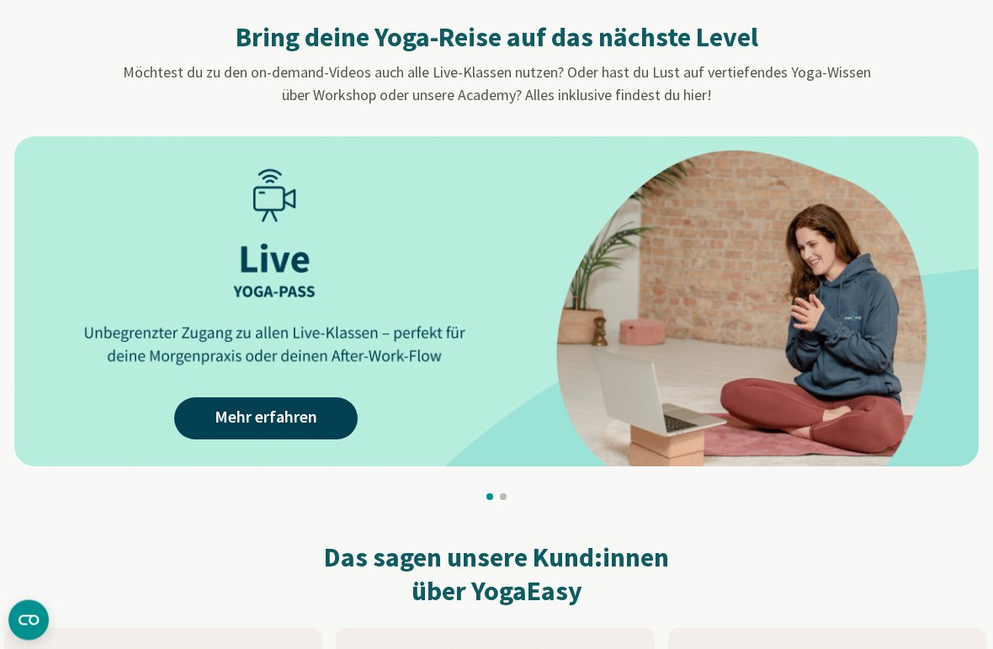
scroll to position [1549, 0]
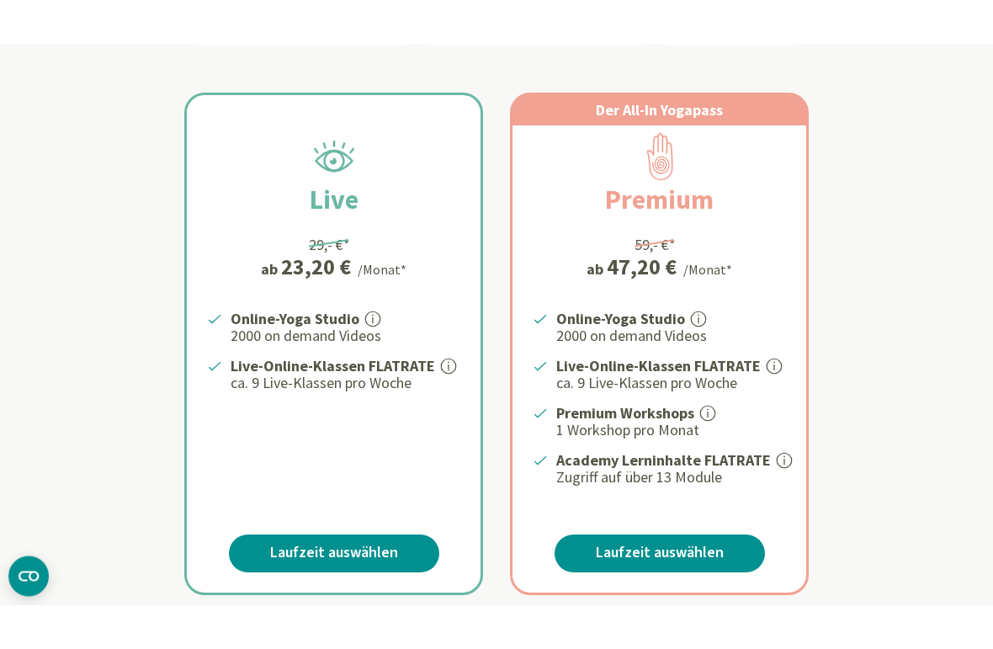
scroll to position [319, 0]
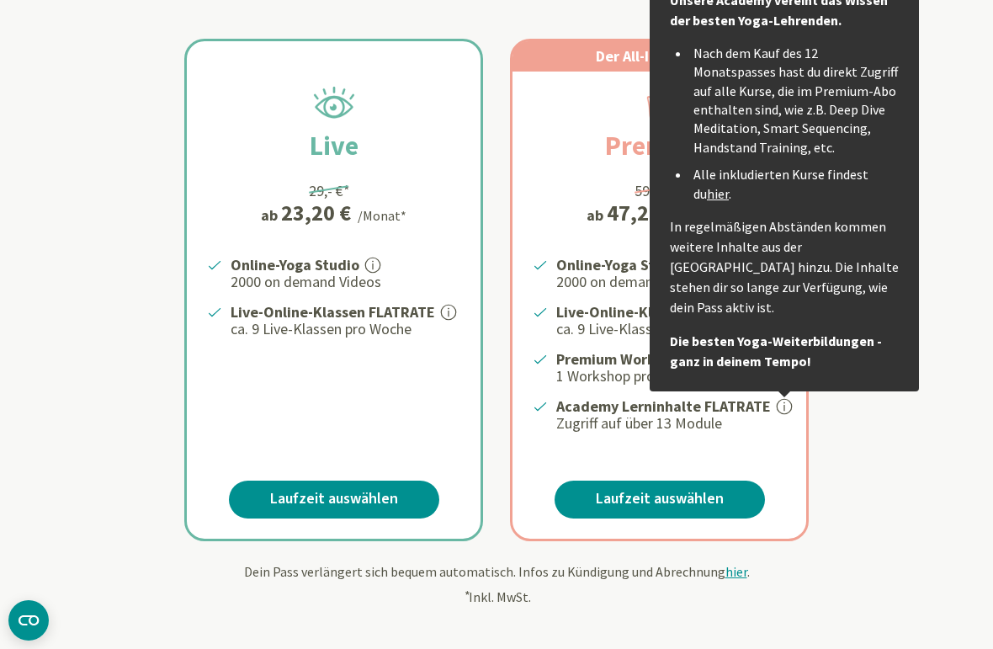
click at [119, 259] on div "Live 29,- €* ab 23,20 € /Monat* Online-Yoga Studio 2000 on demand Videos Live-O…" at bounding box center [496, 269] width 985 height 543
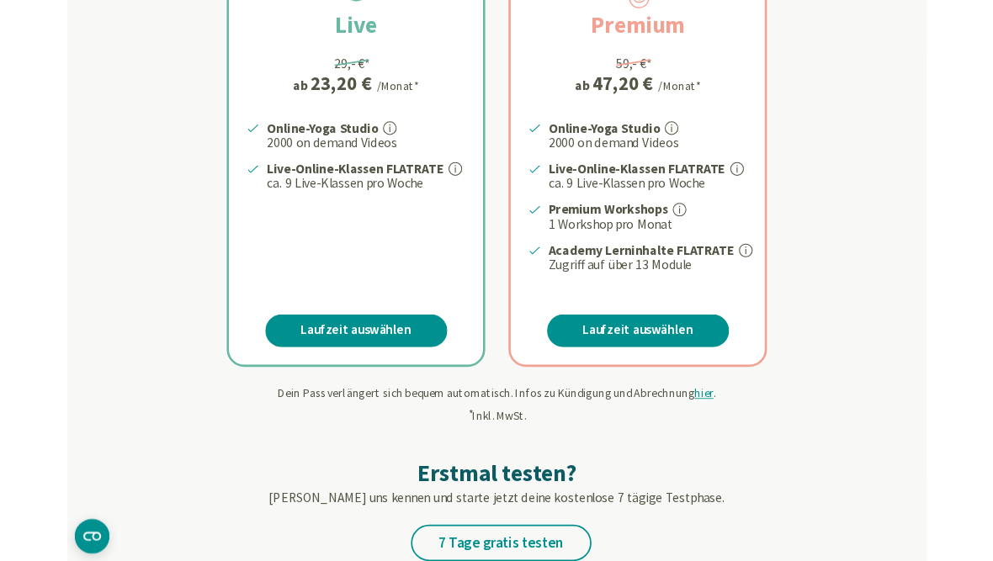
scroll to position [433, 0]
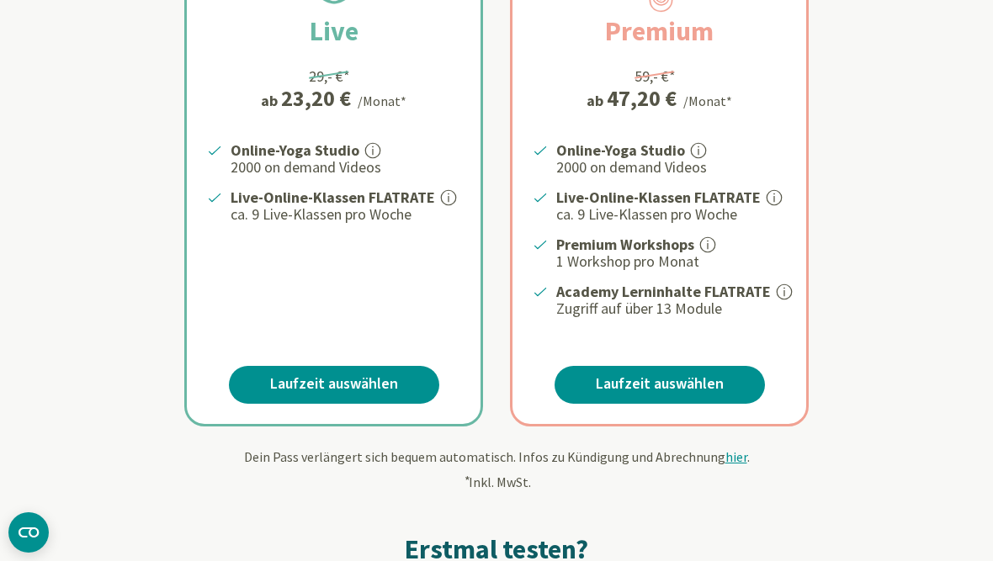
click at [142, 179] on div "Live 29,- €* ab 23,20 € /Monat* Online-Yoga Studio Unbegrenzter Zugang zu 2.000…" at bounding box center [496, 155] width 985 height 543
click at [436, 208] on p "ca. 9 Live-Klassen pro Woche" at bounding box center [346, 215] width 230 height 20
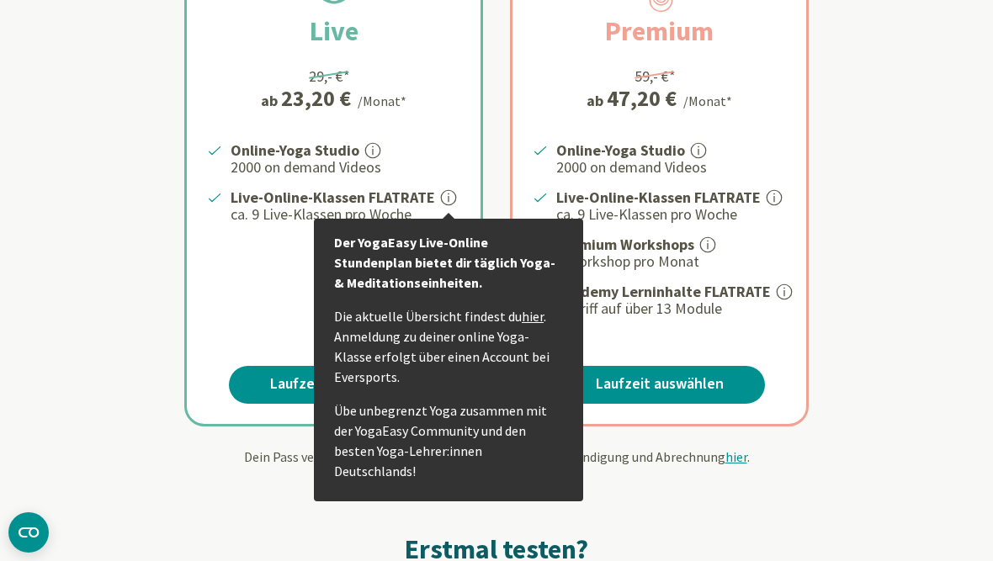
click at [141, 171] on div "Live 29,- €* ab 23,20 € /Monat* Online-Yoga Studio 2000 on demand Videos Live-O…" at bounding box center [496, 155] width 985 height 543
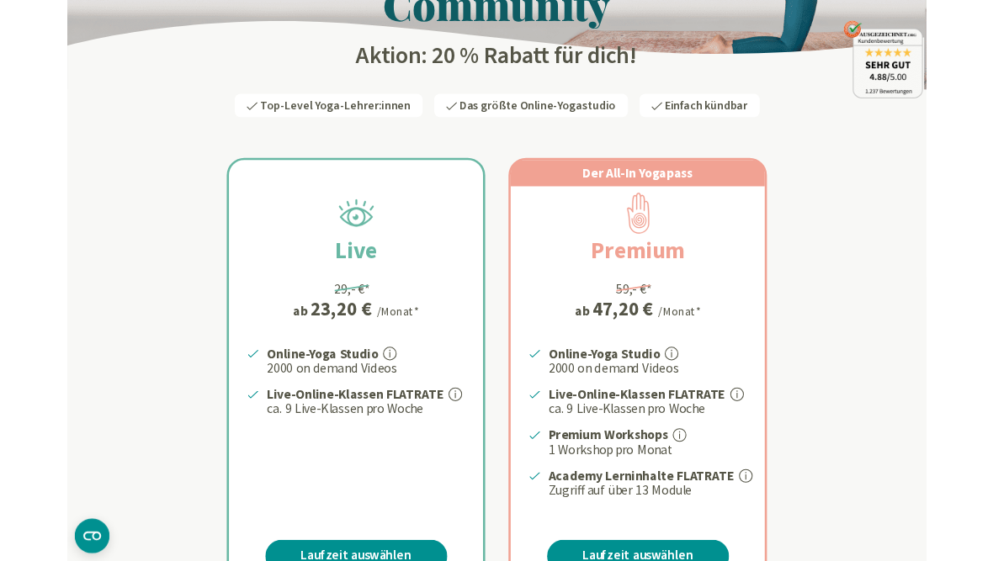
scroll to position [172, 0]
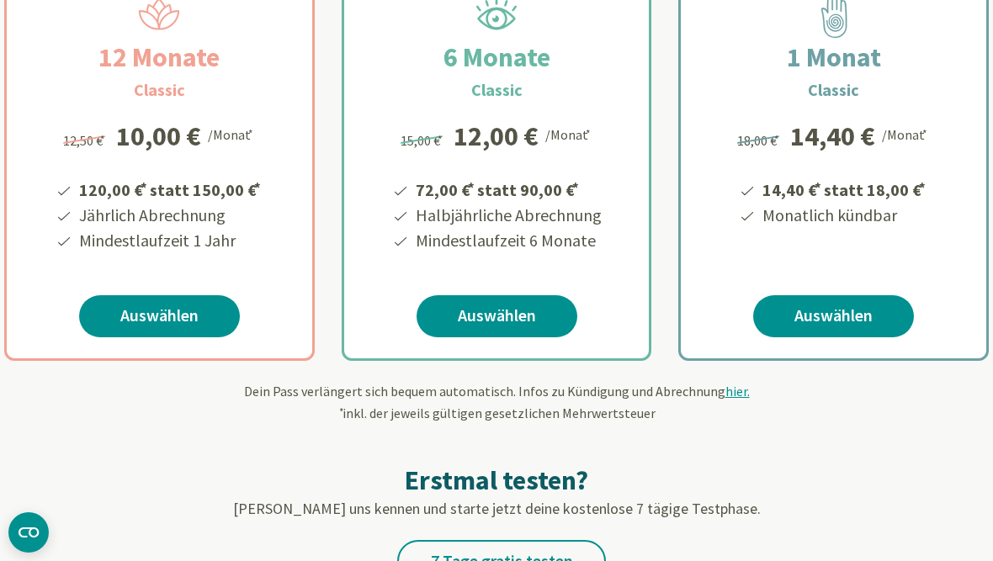
scroll to position [314, 0]
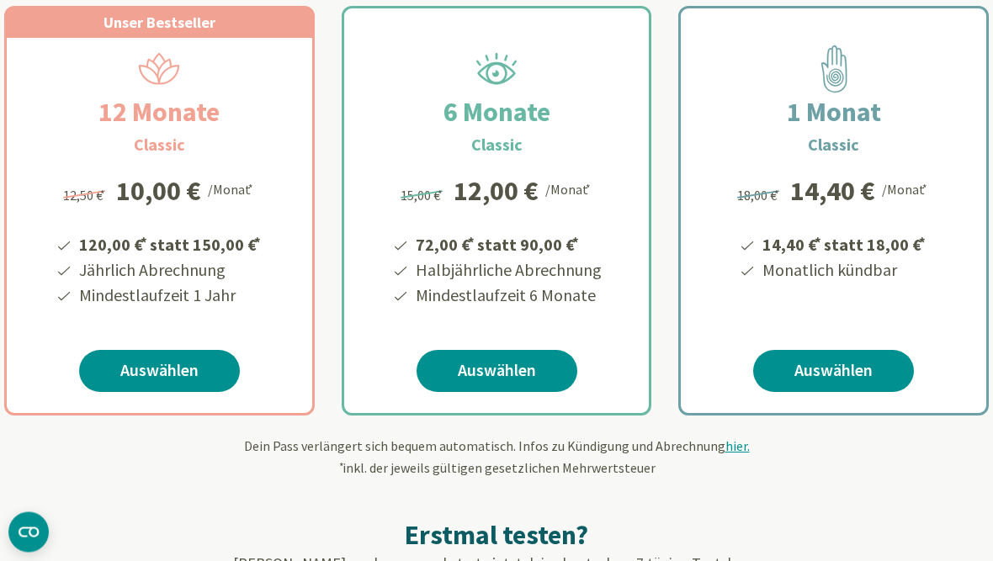
click at [105, 189] on sup "*" at bounding box center [102, 196] width 5 height 14
click at [123, 120] on h2 "12 Monate" at bounding box center [159, 113] width 202 height 40
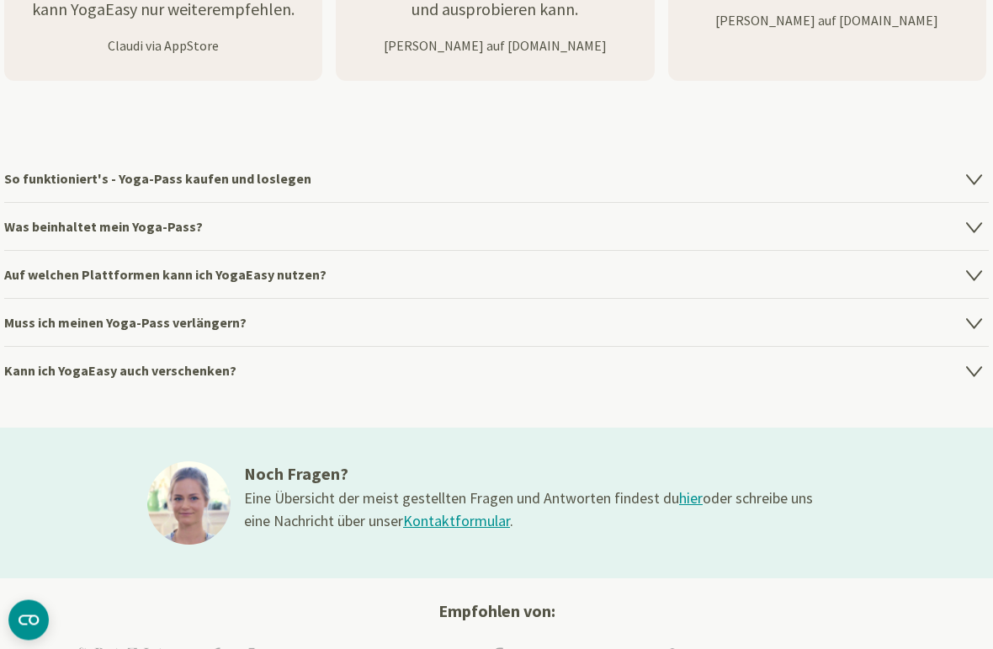
scroll to position [2336, 0]
click at [56, 188] on h4 "So funktioniert's - Yoga-Pass kaufen und loslegen" at bounding box center [496, 178] width 985 height 47
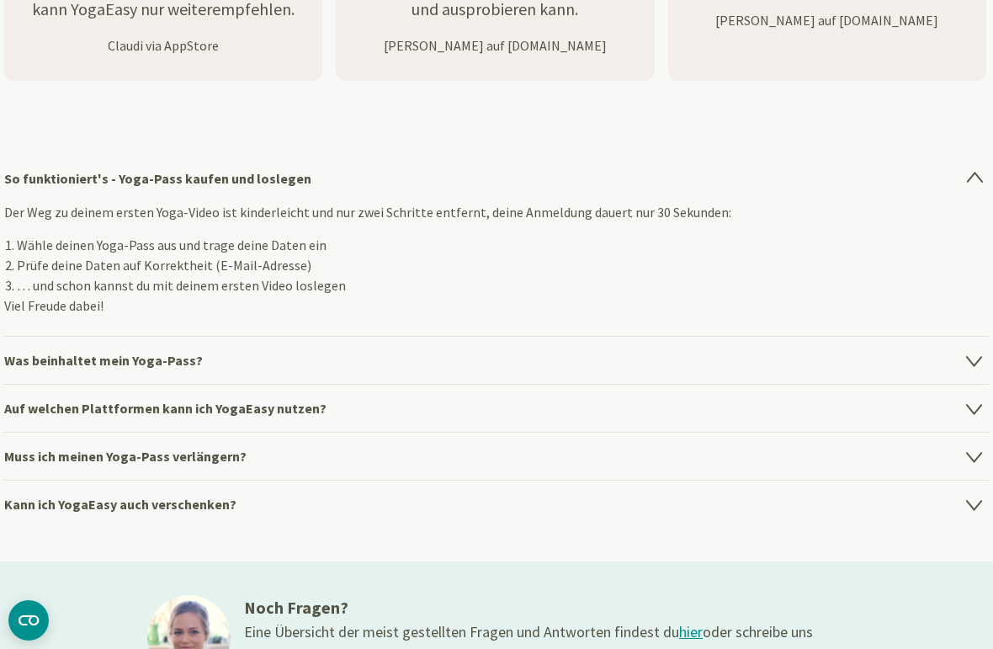
click at [95, 374] on h4 "Was beinhaltet mein Yoga-Pass?" at bounding box center [496, 360] width 985 height 48
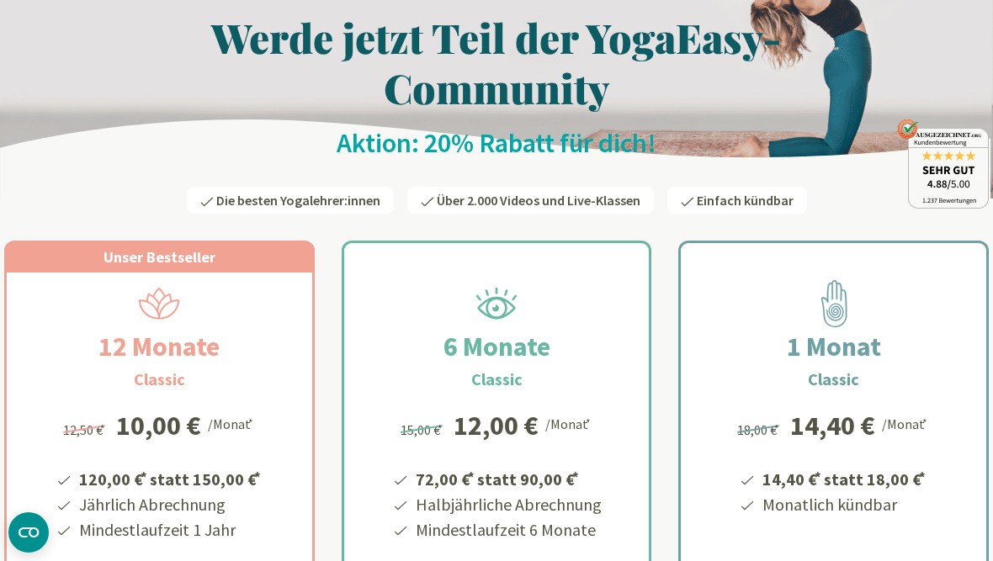
scroll to position [0, 0]
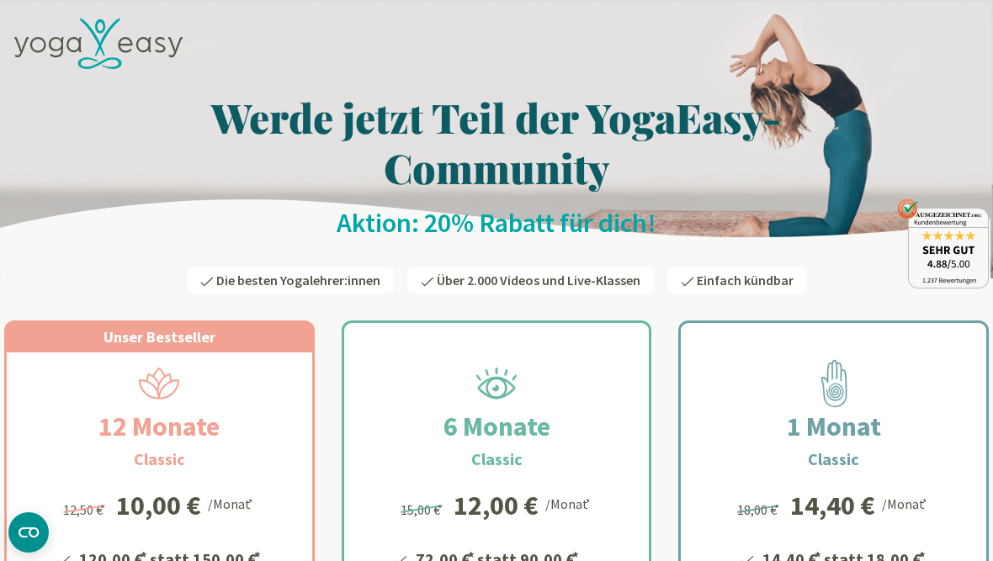
click at [215, 162] on h1 "Werde jetzt Teil der YogaEasy-Community" at bounding box center [496, 142] width 985 height 101
click at [811, 120] on h1 "Werde jetzt Teil der YogaEasy-Community" at bounding box center [496, 142] width 985 height 101
click at [261, 138] on h1 "Werde jetzt Teil der YogaEasy-Community" at bounding box center [496, 142] width 985 height 101
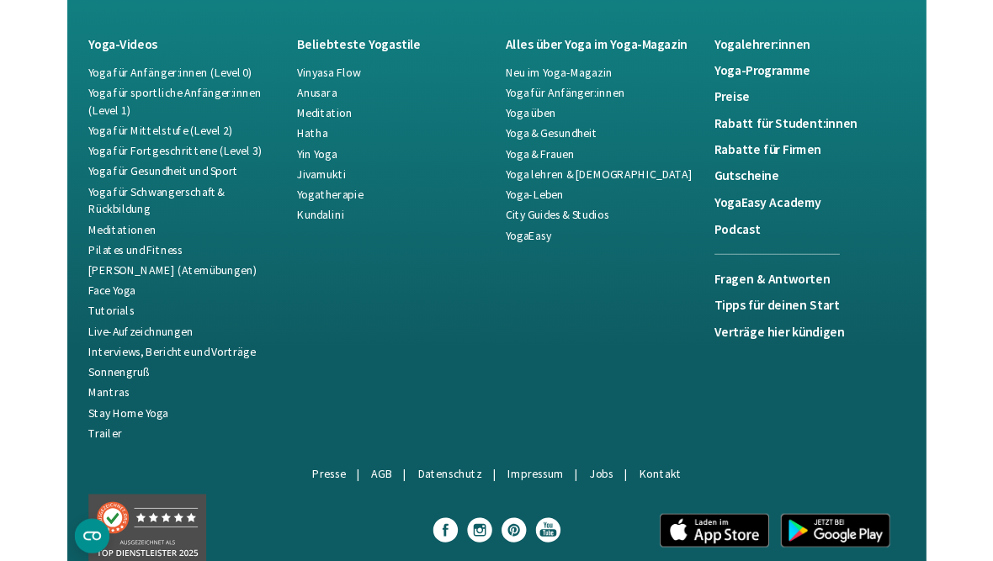
scroll to position [3445, 0]
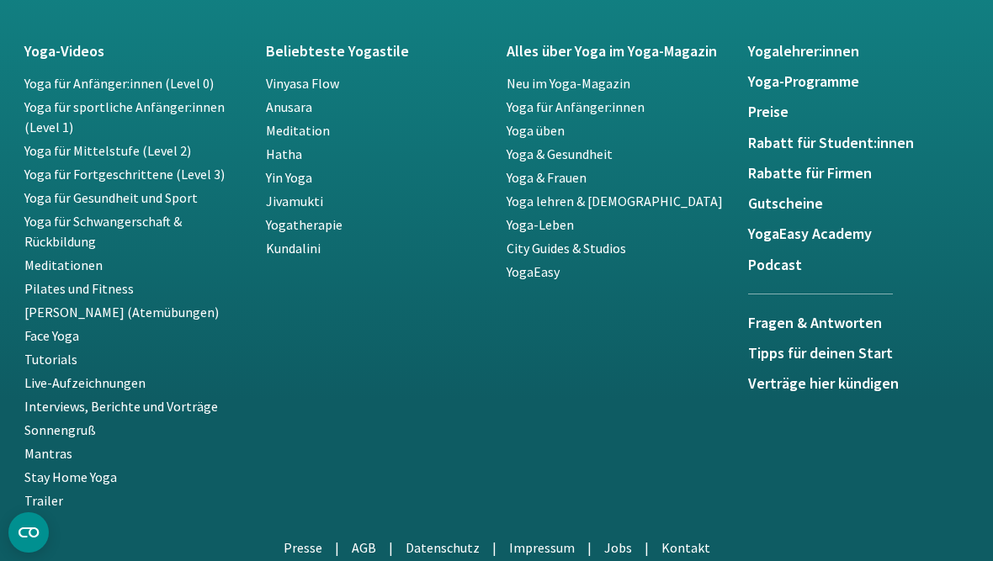
click at [72, 486] on link "Stay Home Yoga" at bounding box center [70, 477] width 93 height 17
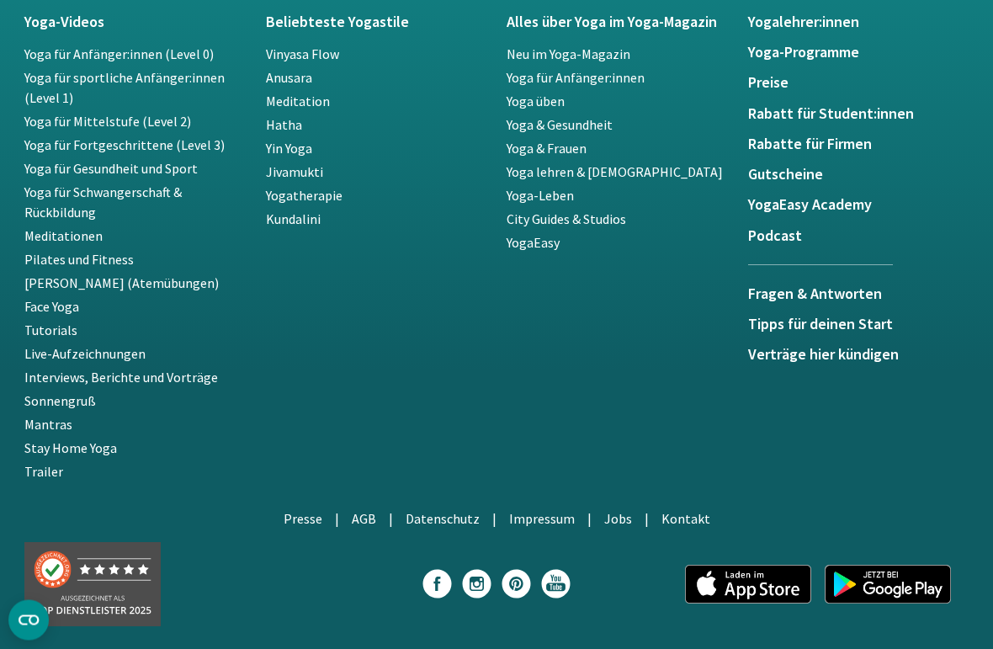
scroll to position [3219, 0]
click at [784, 82] on h5 "Preise" at bounding box center [858, 82] width 221 height 17
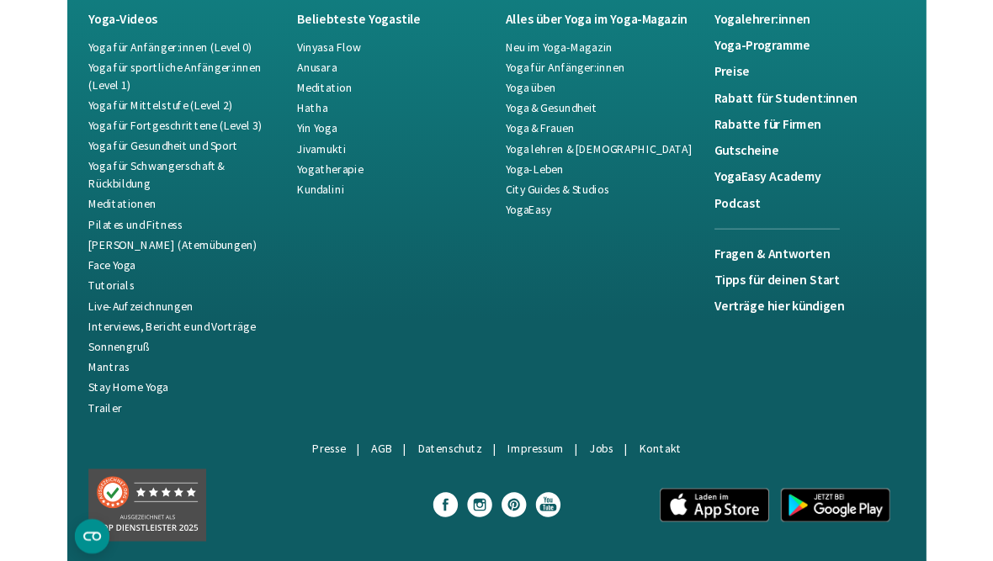
scroll to position [0, 0]
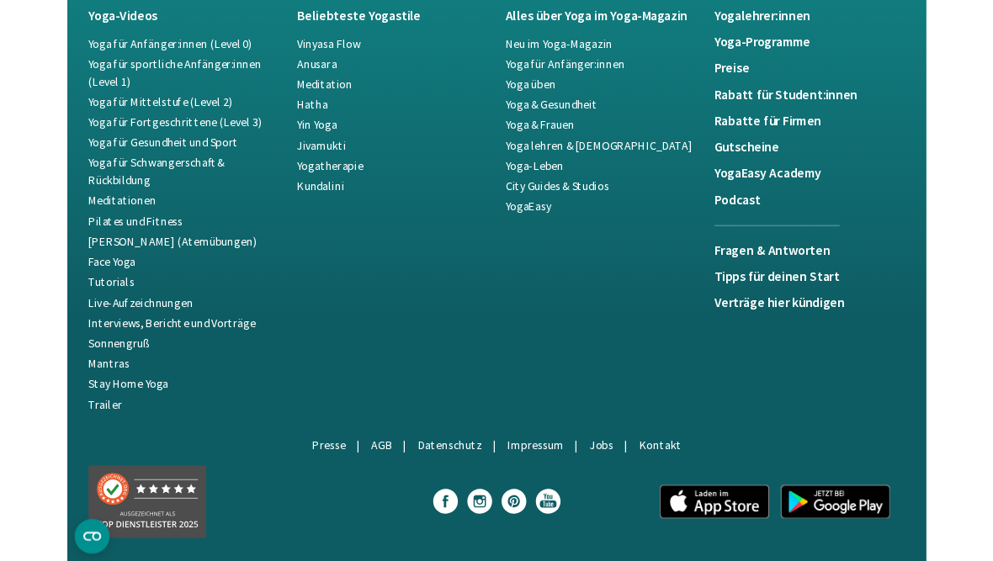
scroll to position [3216, 0]
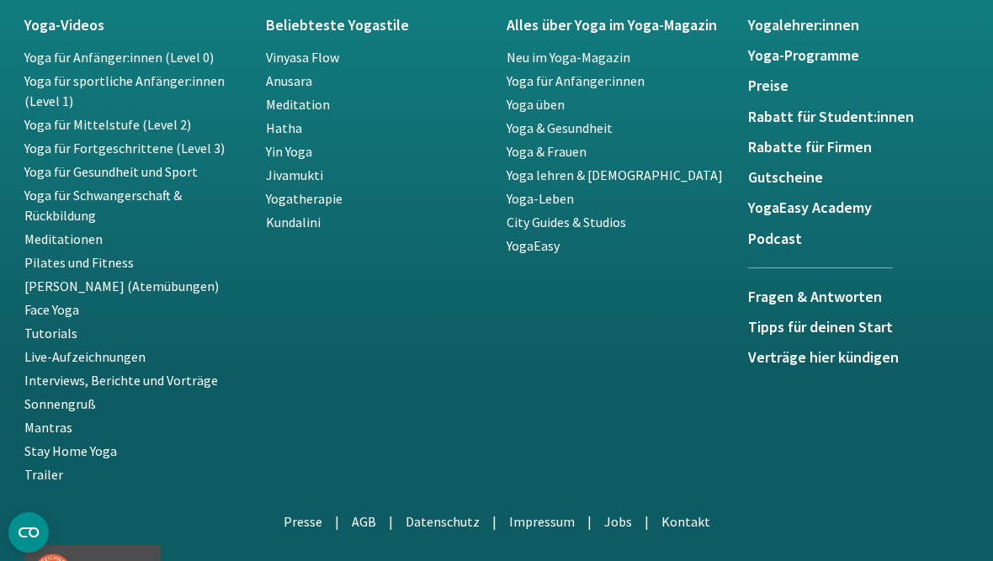
click at [848, 210] on h5 "YogaEasy Academy" at bounding box center [858, 207] width 221 height 17
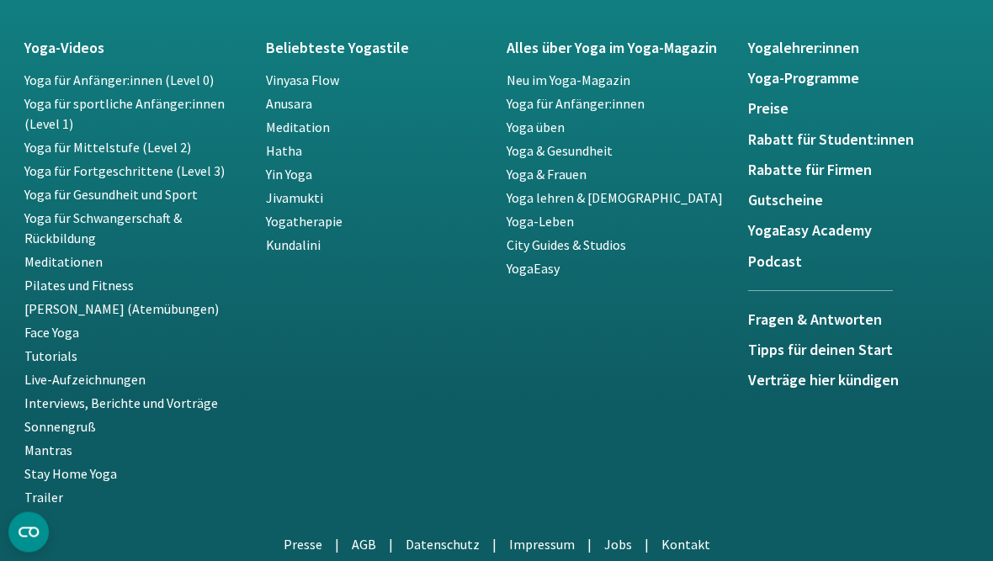
scroll to position [3192, 0]
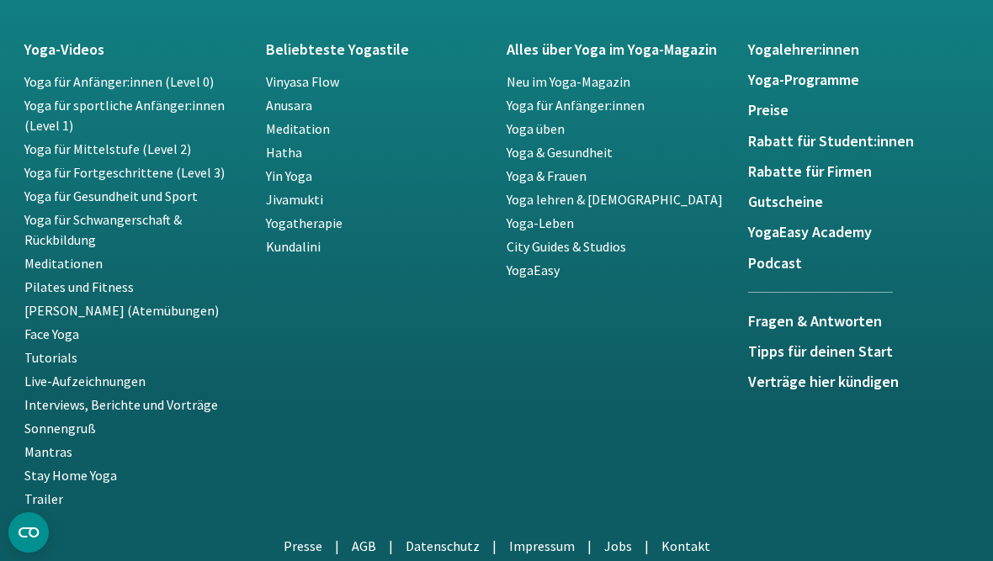
click at [828, 80] on h5 "Yoga-Programme" at bounding box center [858, 80] width 221 height 17
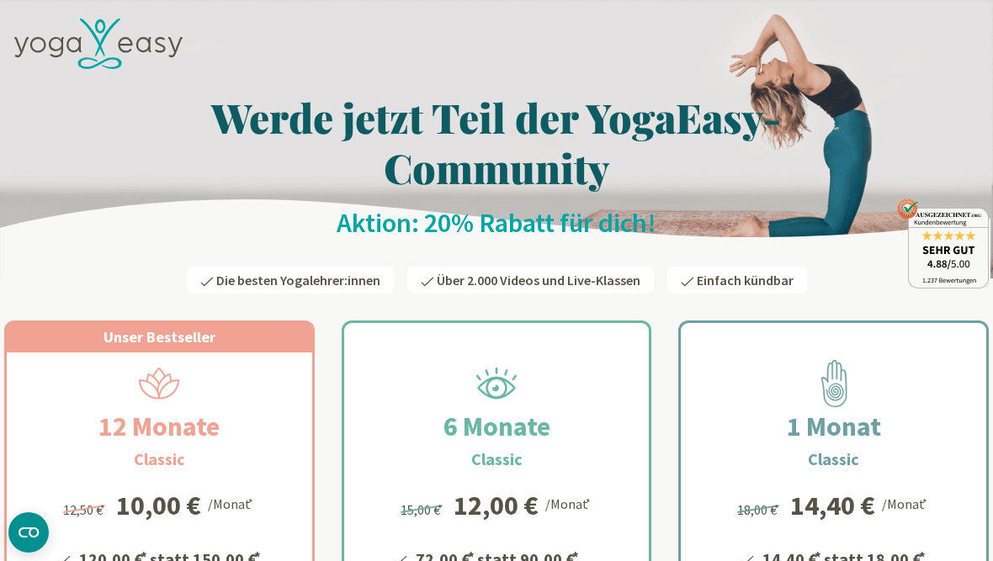
scroll to position [3192, 0]
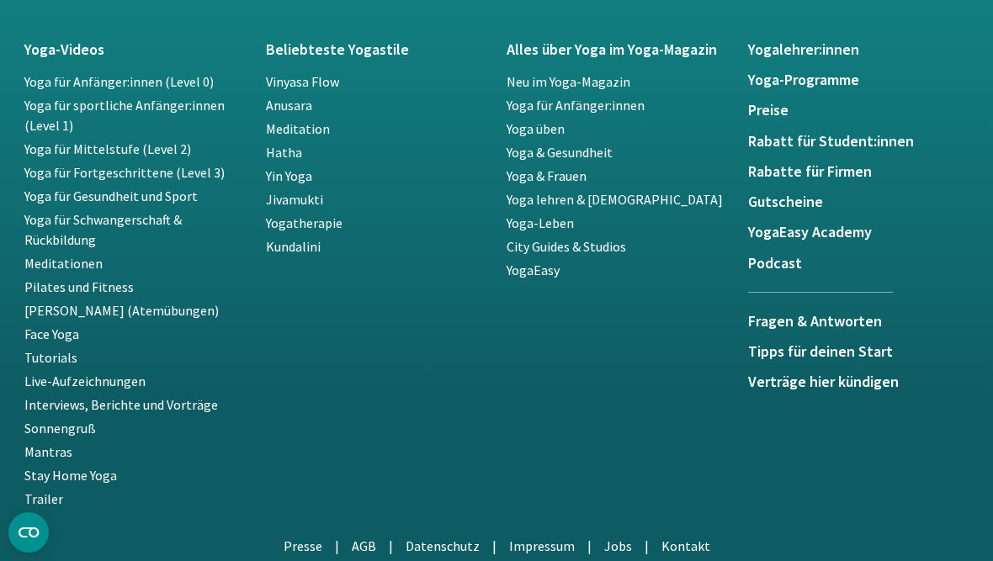
click at [284, 208] on link "Jivamukti" at bounding box center [294, 199] width 57 height 17
